Goal: Transaction & Acquisition: Book appointment/travel/reservation

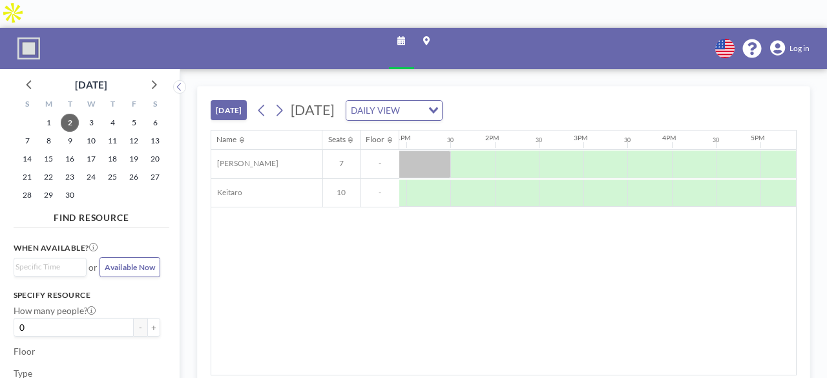
scroll to position [0, 1178]
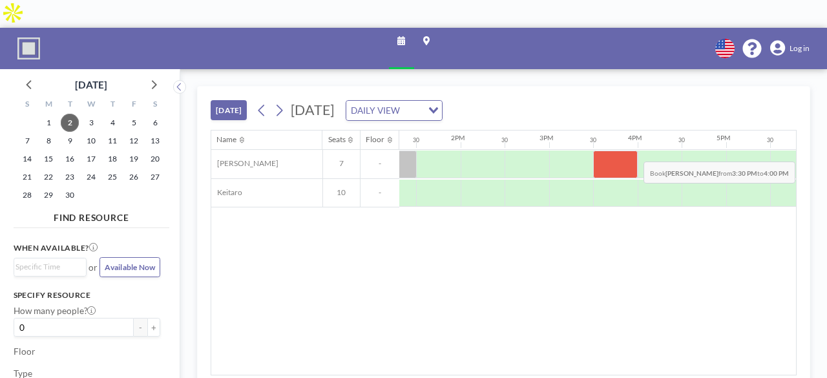
click at [634, 151] on div at bounding box center [615, 165] width 44 height 28
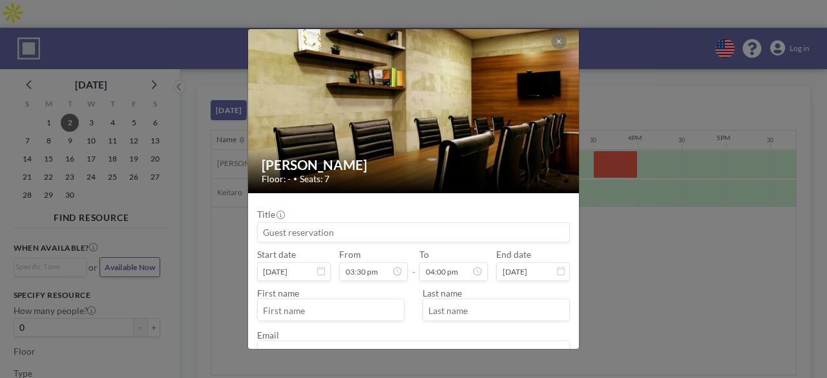
click at [642, 123] on div "[PERSON_NAME] Floor: - • Seats: 7 Title Start date [DATE] From 03:30 pm - To 04…" at bounding box center [413, 189] width 827 height 378
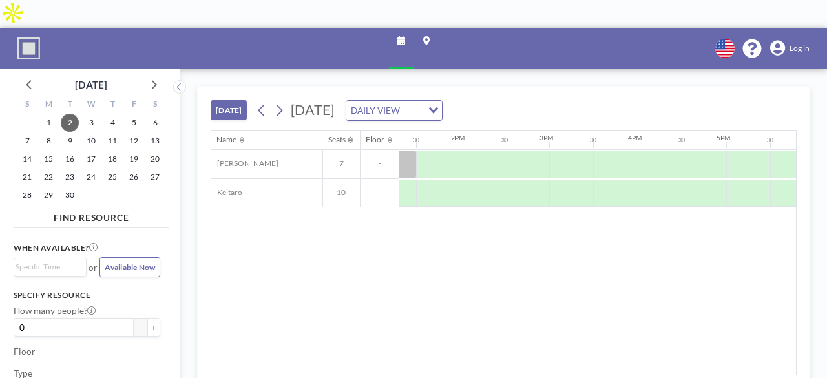
click at [642, 151] on div at bounding box center [660, 164] width 44 height 27
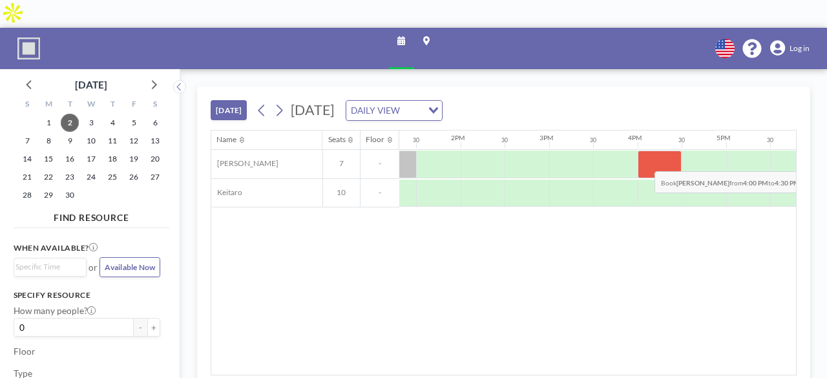
click at [645, 151] on div at bounding box center [660, 165] width 44 height 28
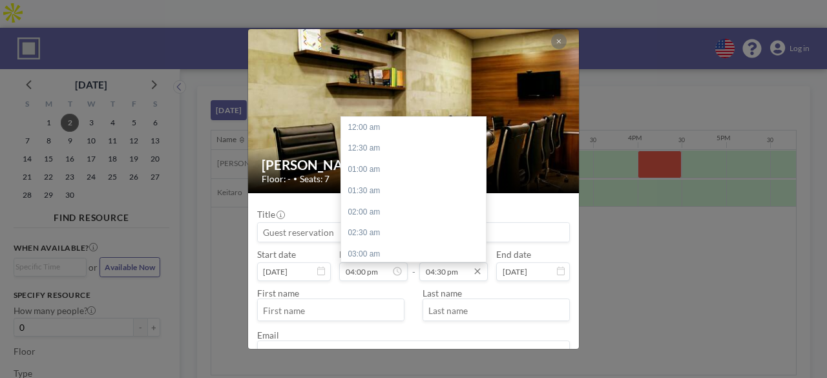
scroll to position [699, 0]
click at [415, 148] on div "05:00 pm" at bounding box center [416, 148] width 151 height 21
type input "05:00 pm"
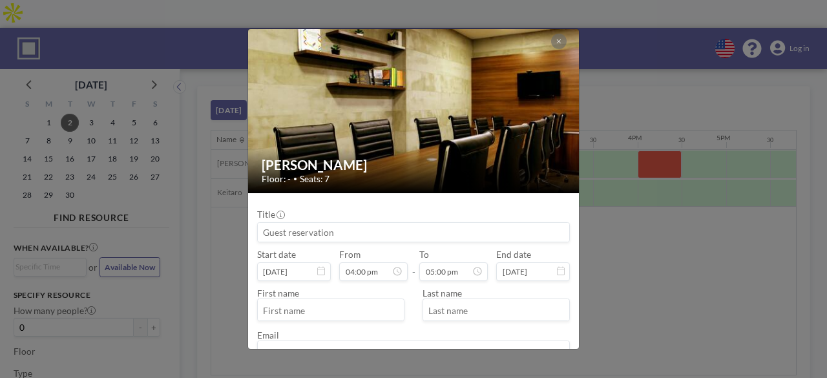
scroll to position [0, 0]
click at [377, 312] on input "text" at bounding box center [331, 310] width 146 height 19
type input "Tonwa"
type input "[PERSON_NAME]"
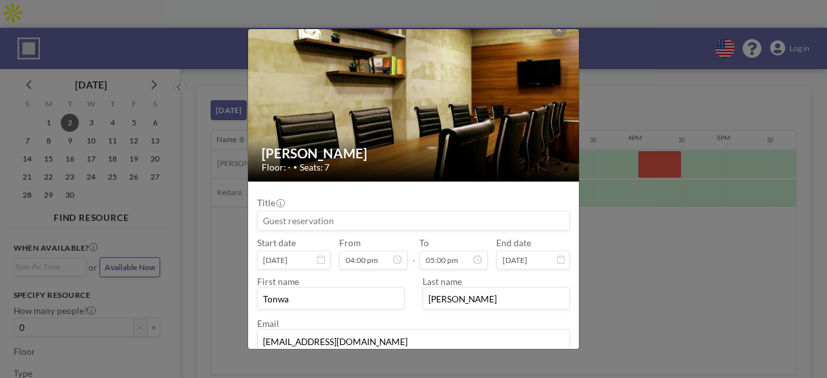
type input "[EMAIL_ADDRESS][DOMAIN_NAME]"
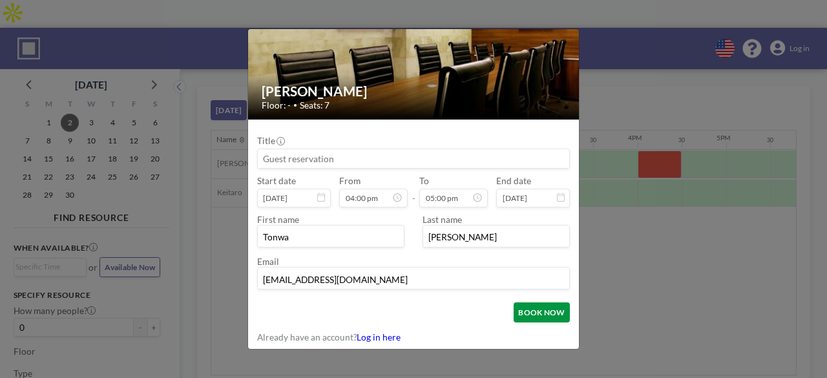
click at [528, 308] on button "BOOK NOW" at bounding box center [542, 312] width 57 height 20
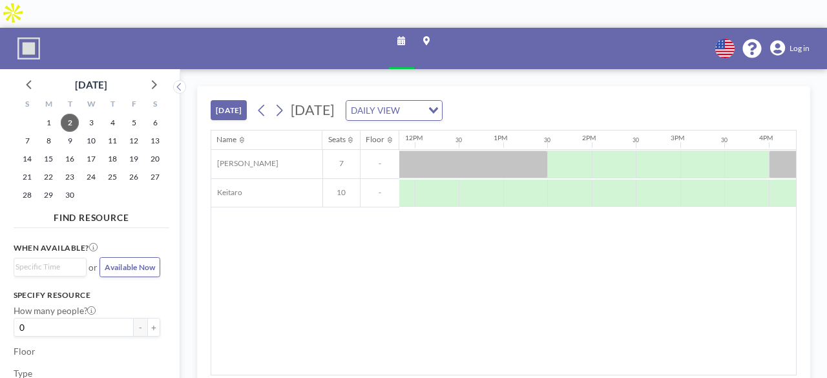
scroll to position [0, 1046]
